Goal: Task Accomplishment & Management: Use online tool/utility

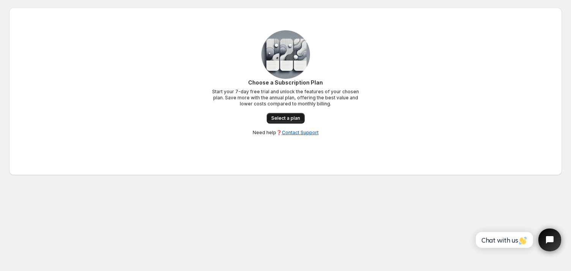
click at [284, 118] on span "Select a plan" at bounding box center [285, 118] width 29 height 6
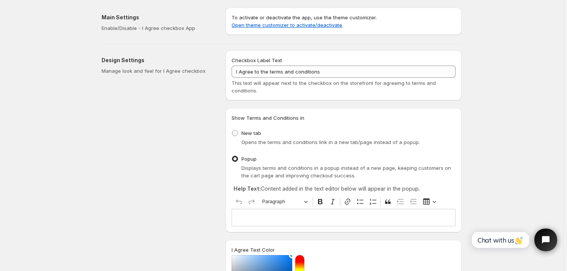
click at [119, 16] on h2 "Main Settings" at bounding box center [158, 18] width 112 height 8
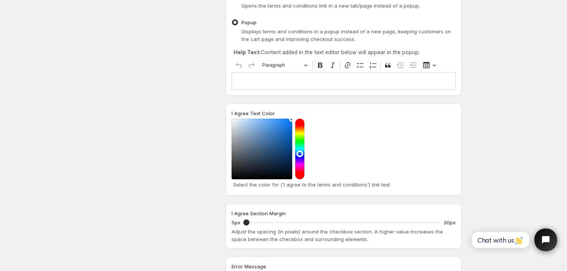
scroll to position [106, 0]
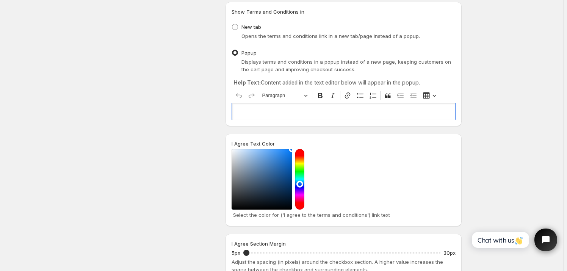
click at [247, 113] on p "Editor editing area: main. Press Alt+0 for help." at bounding box center [343, 112] width 217 height 8
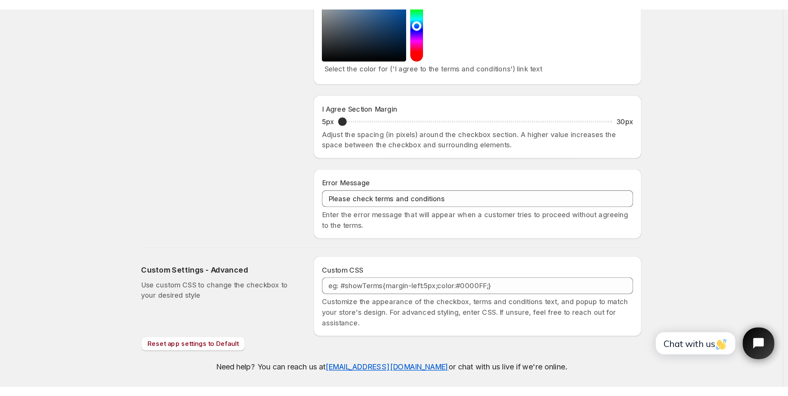
scroll to position [154, 0]
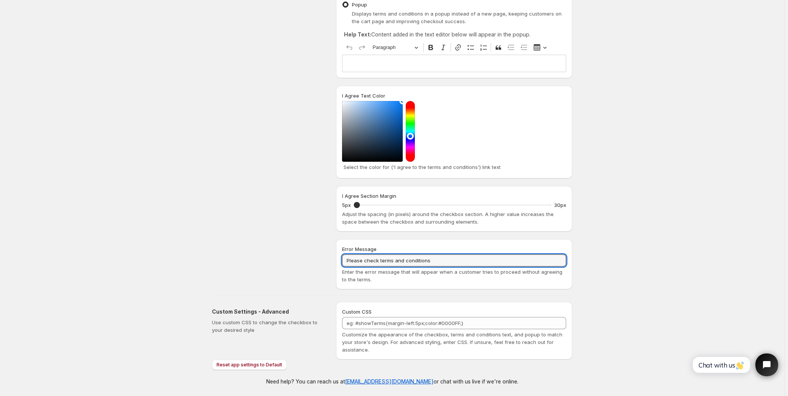
drag, startPoint x: 445, startPoint y: 261, endPoint x: 335, endPoint y: 246, distance: 110.6
click at [337, 250] on div "Design Settings Manage look and feel for I Agree checkbox Checkbox Label Text I…" at bounding box center [389, 89] width 366 height 399
paste input "I have read, understood and agreed with your terms and condition."
type input "I have read, understood and agreed with your terms and condition."
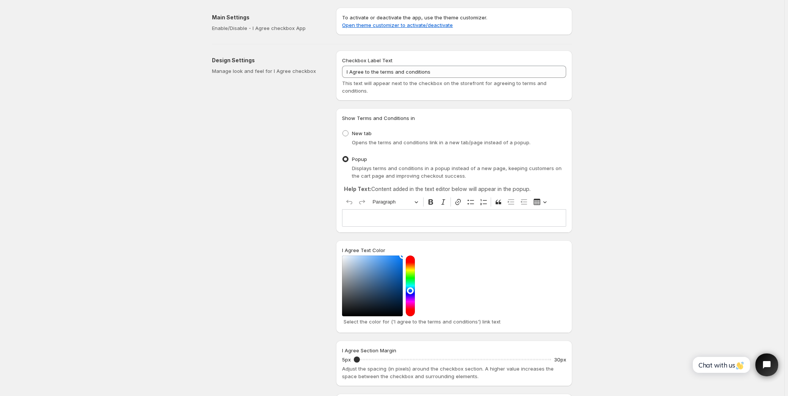
drag, startPoint x: 222, startPoint y: 106, endPoint x: 209, endPoint y: 104, distance: 13.0
click at [220, 105] on div "Design Settings Manage look and feel for I Agree checkbox" at bounding box center [271, 246] width 118 height 393
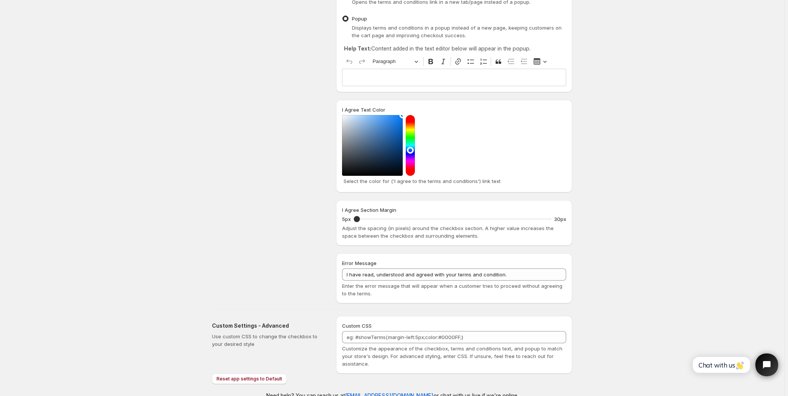
scroll to position [154, 0]
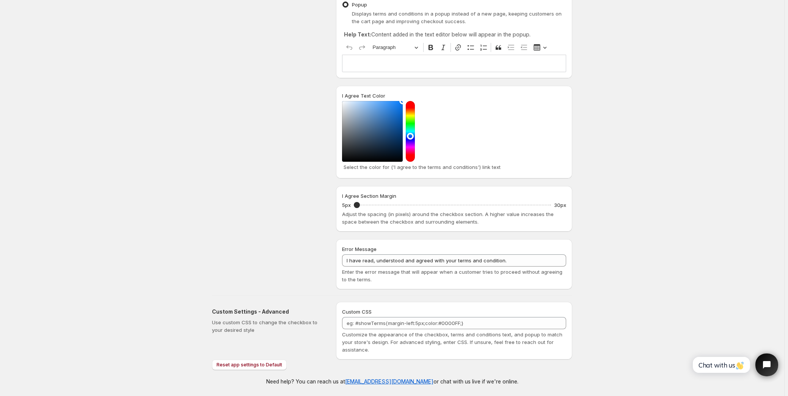
click at [303, 171] on div "Design Settings Manage look and feel for I Agree checkbox" at bounding box center [271, 92] width 118 height 393
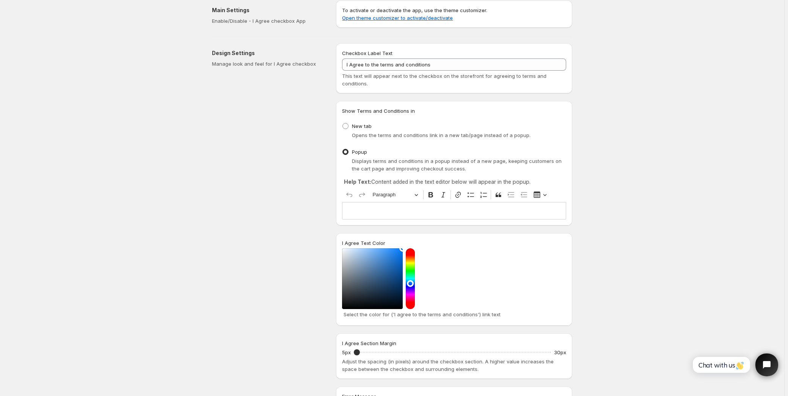
scroll to position [0, 0]
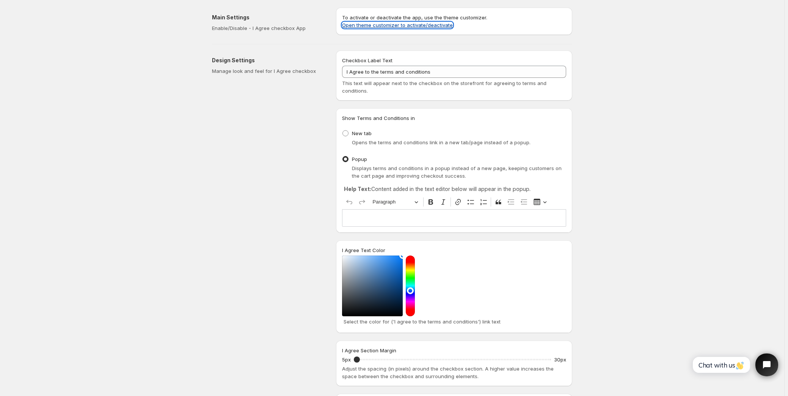
click at [375, 27] on link "Open theme customizer to activate/deactivate" at bounding box center [397, 25] width 111 height 6
